Goal: Task Accomplishment & Management: Use online tool/utility

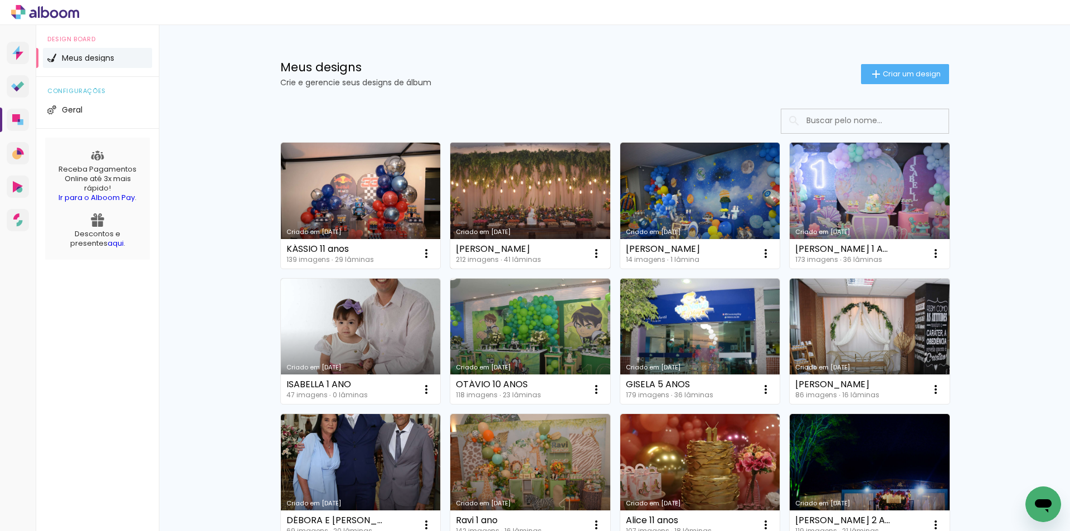
click at [495, 206] on link "Criado em [DATE]" at bounding box center [530, 206] width 160 height 126
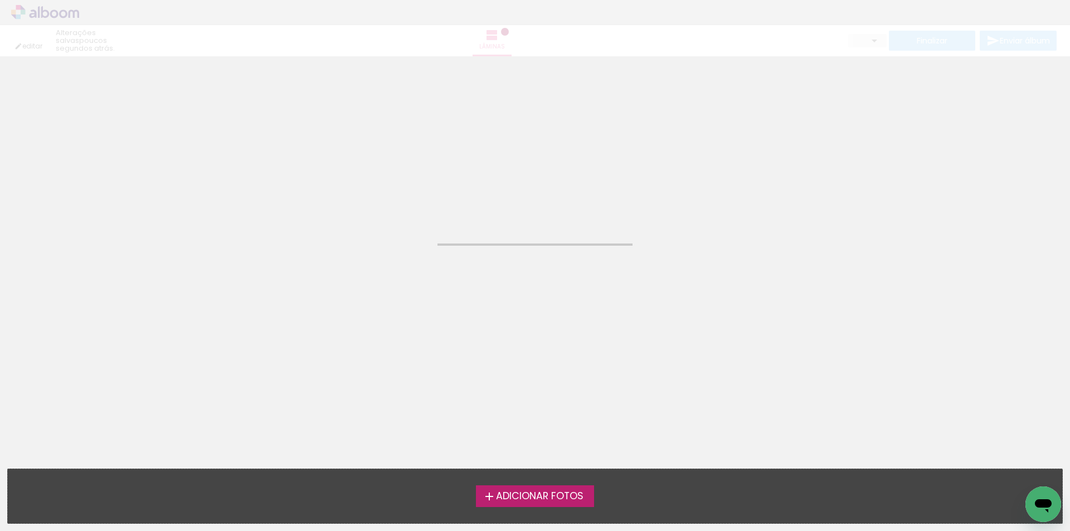
click at [495, 206] on neon-animated-pages "Confirmar Cancelar" at bounding box center [535, 293] width 1070 height 475
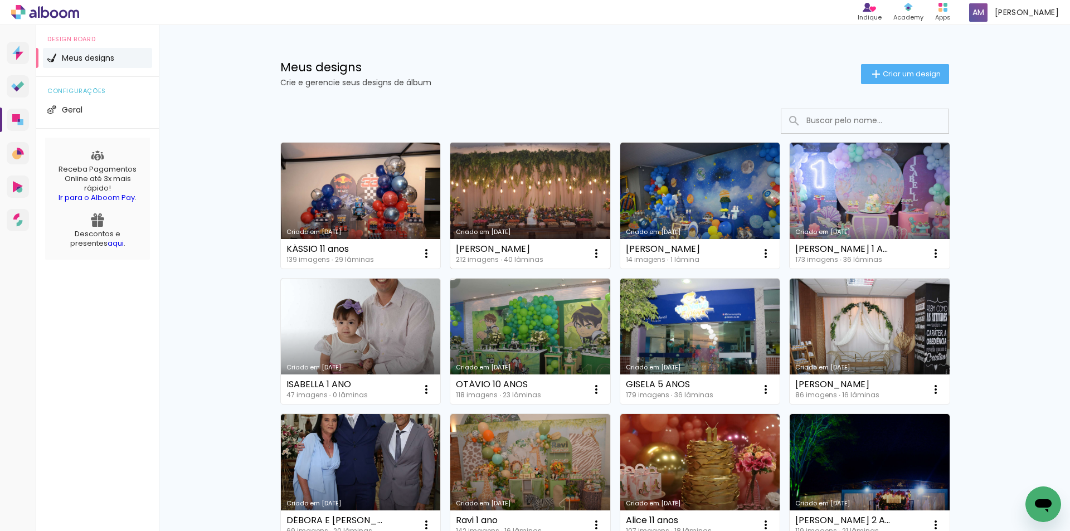
click at [527, 198] on link "Criado em [DATE]" at bounding box center [530, 206] width 160 height 126
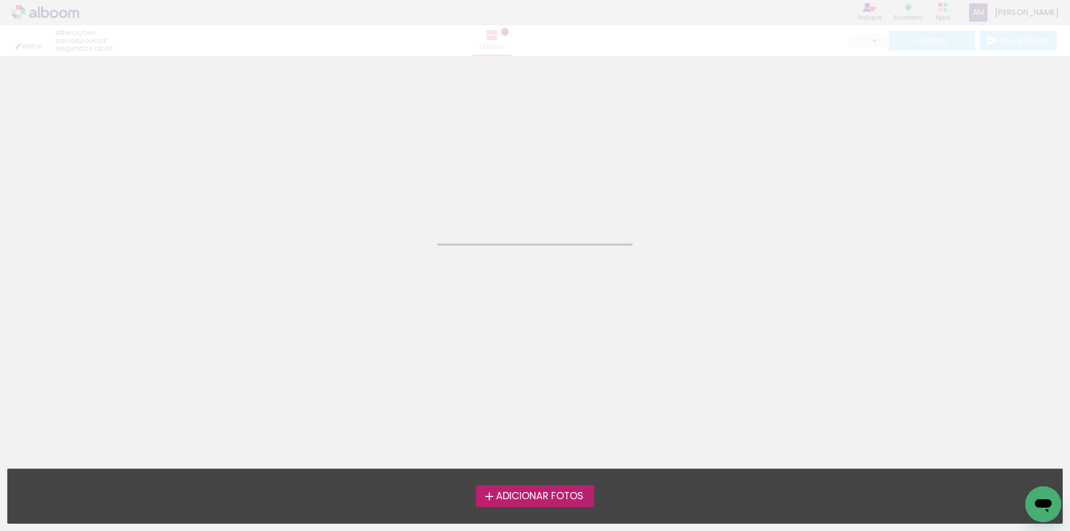
click at [527, 198] on neon-animated-pages "Confirmar Cancelar" at bounding box center [535, 293] width 1070 height 475
